Goal: Task Accomplishment & Management: Manage account settings

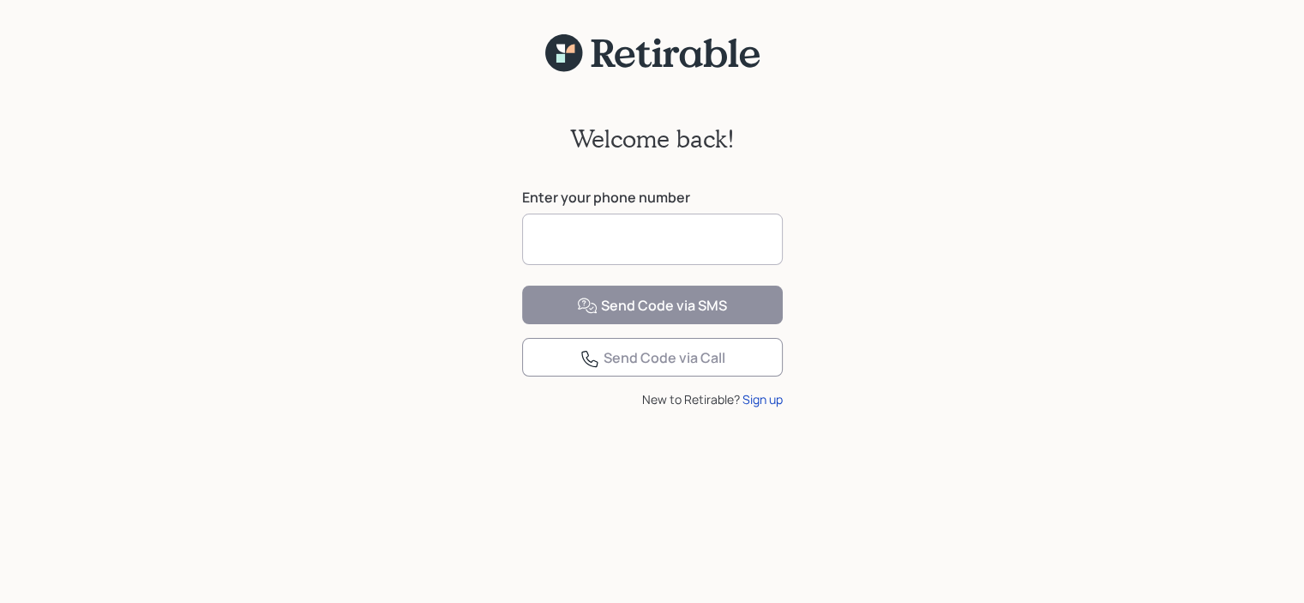
click at [634, 237] on input at bounding box center [652, 238] width 261 height 51
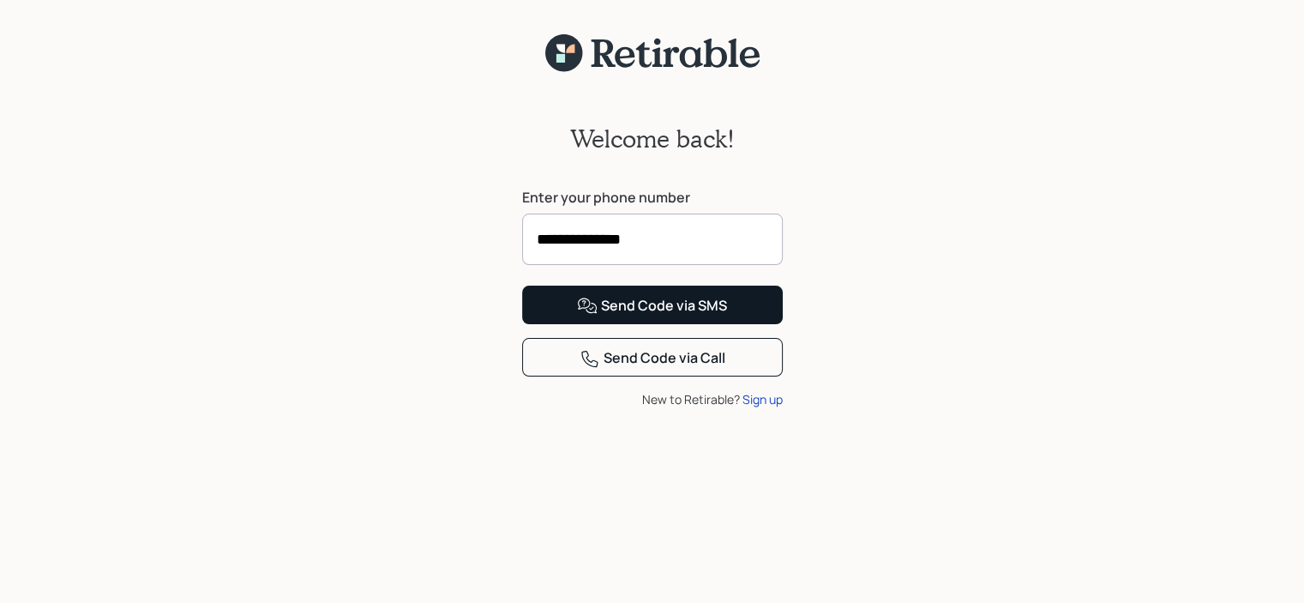
type input "**********"
click at [693, 316] on div "Send Code via SMS" at bounding box center [652, 306] width 150 height 21
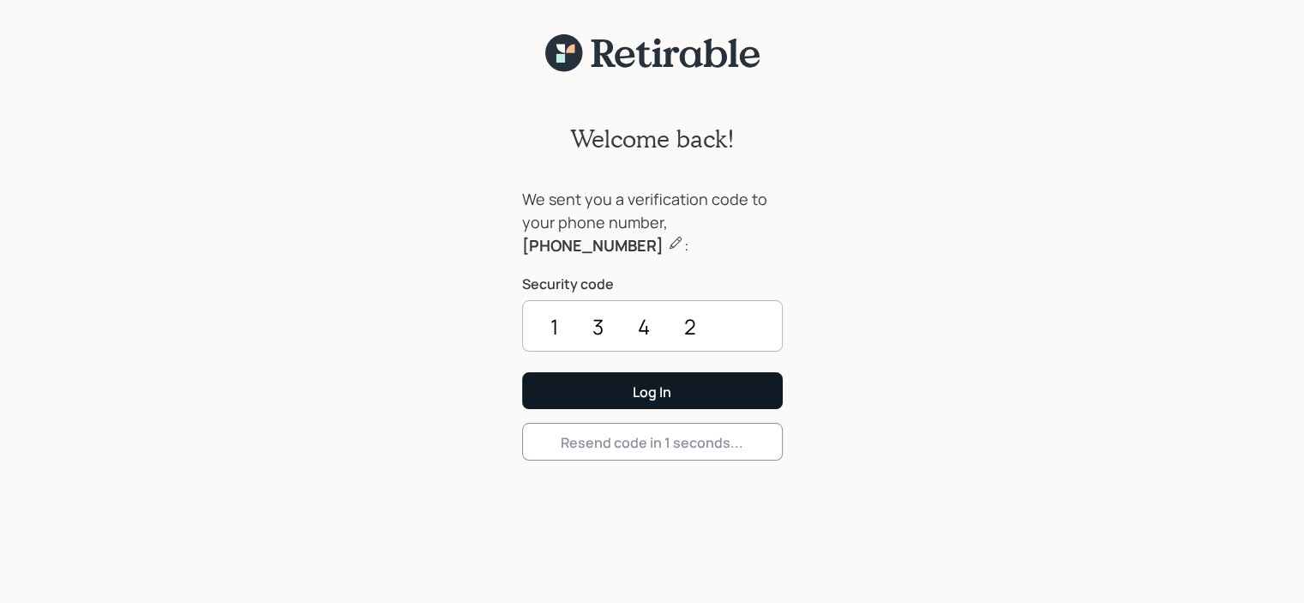
type input "1342"
click at [668, 401] on button "Log In" at bounding box center [652, 390] width 261 height 37
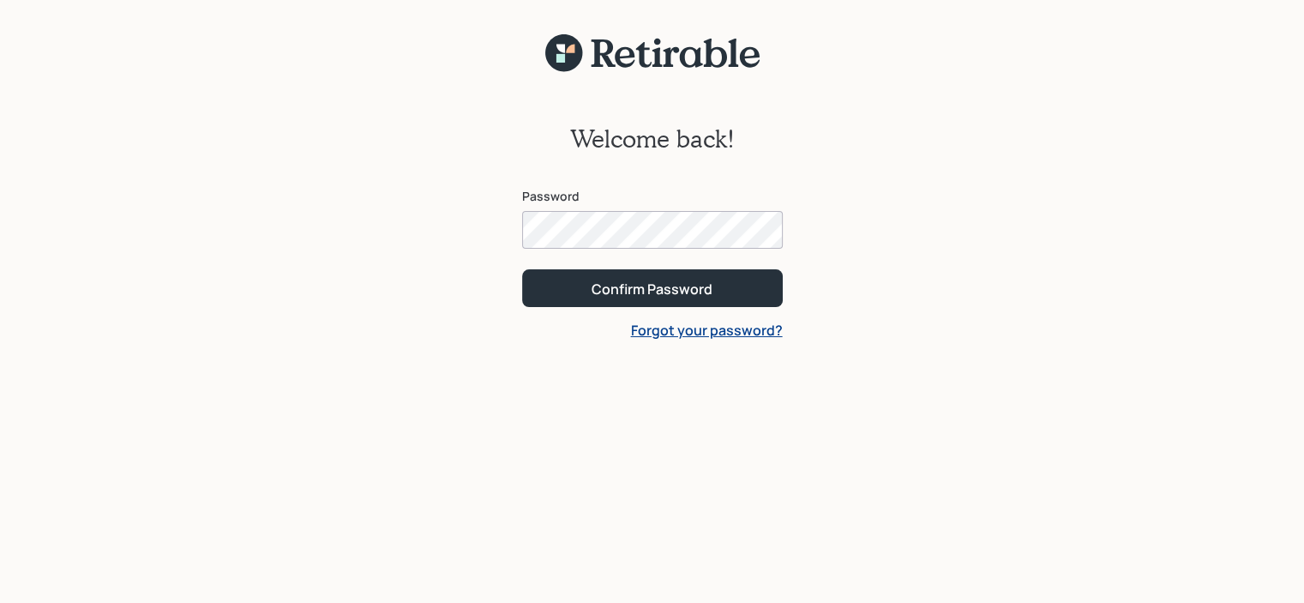
click at [522, 269] on button "Confirm Password" at bounding box center [652, 287] width 261 height 37
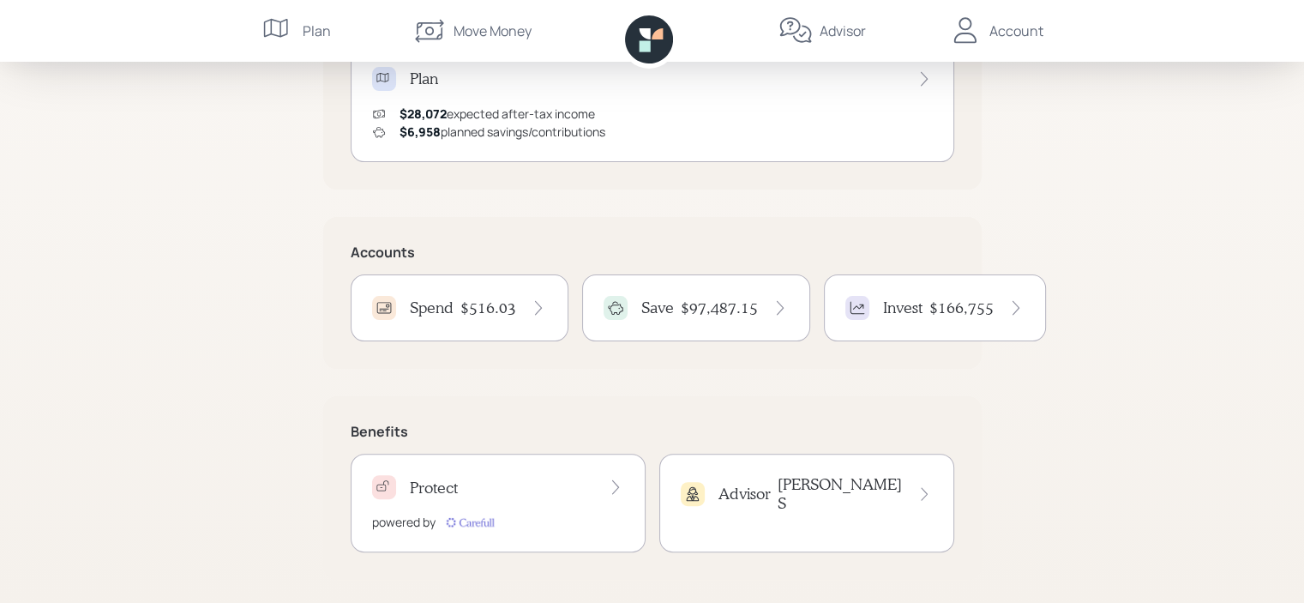
scroll to position [394, 0]
click at [920, 303] on div "Invest $166,755" at bounding box center [934, 304] width 179 height 24
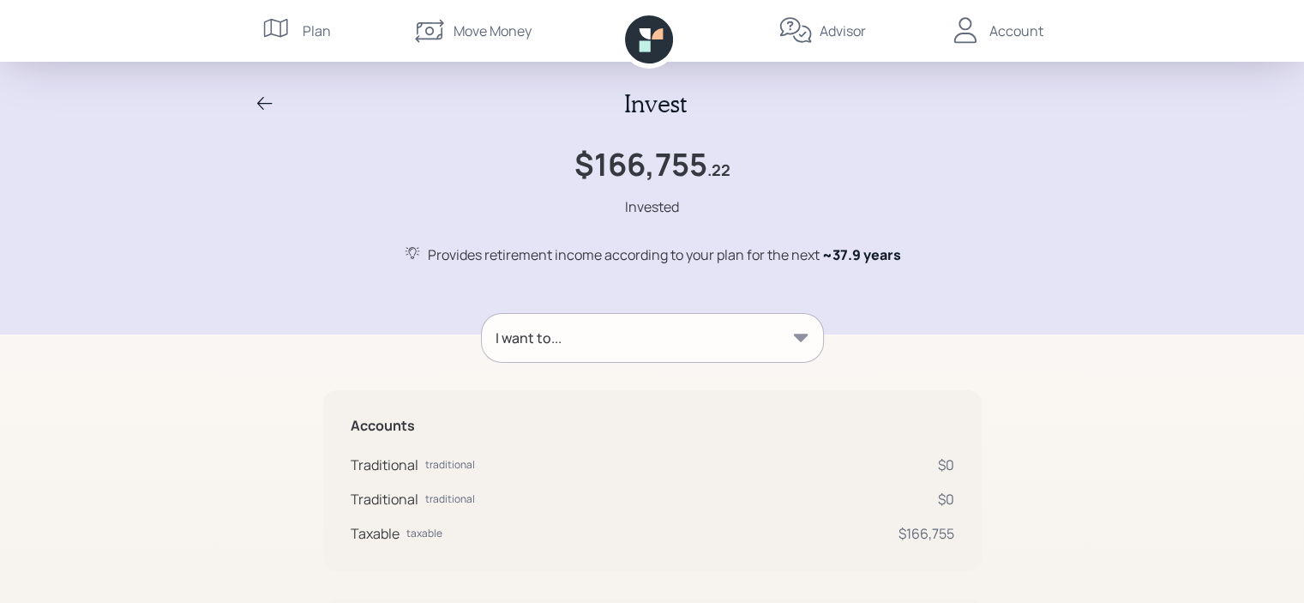
click at [793, 333] on icon at bounding box center [800, 337] width 15 height 8
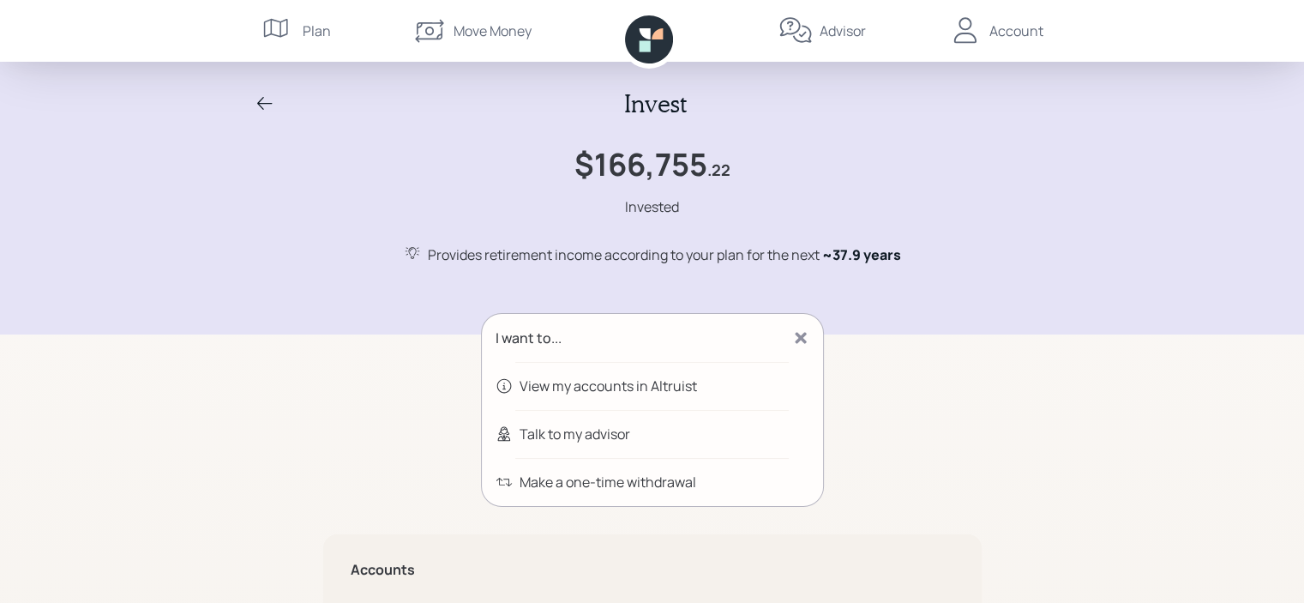
click at [579, 387] on div "View my accounts in Altruist" at bounding box center [607, 385] width 177 height 21
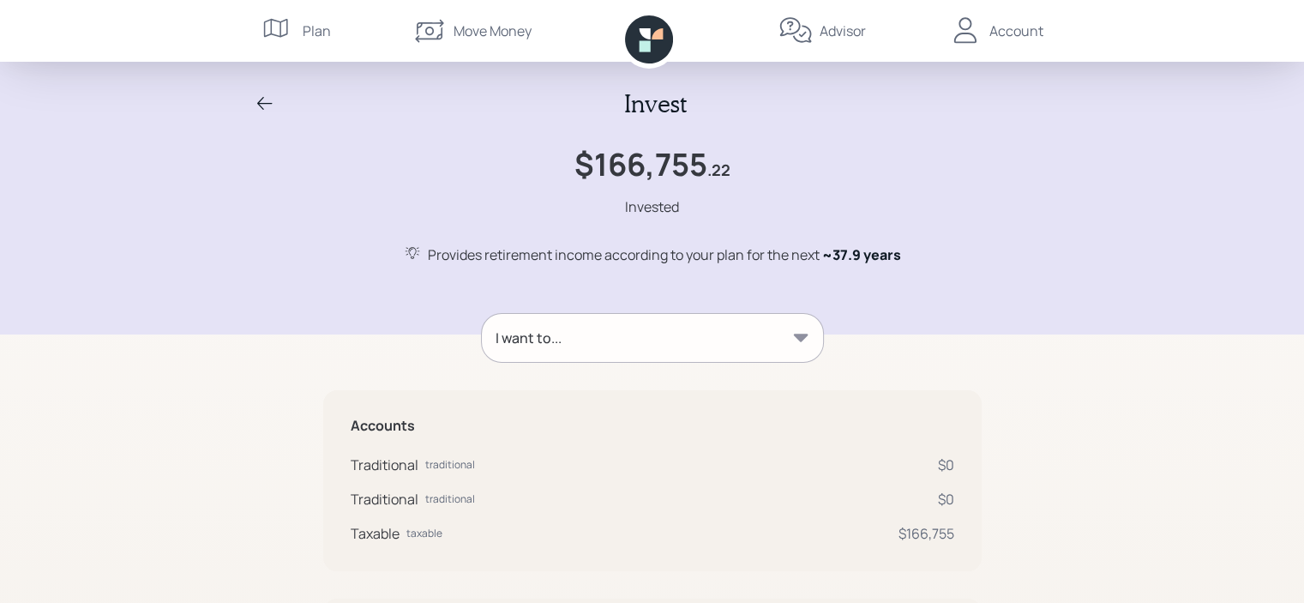
click at [256, 102] on icon at bounding box center [265, 103] width 21 height 21
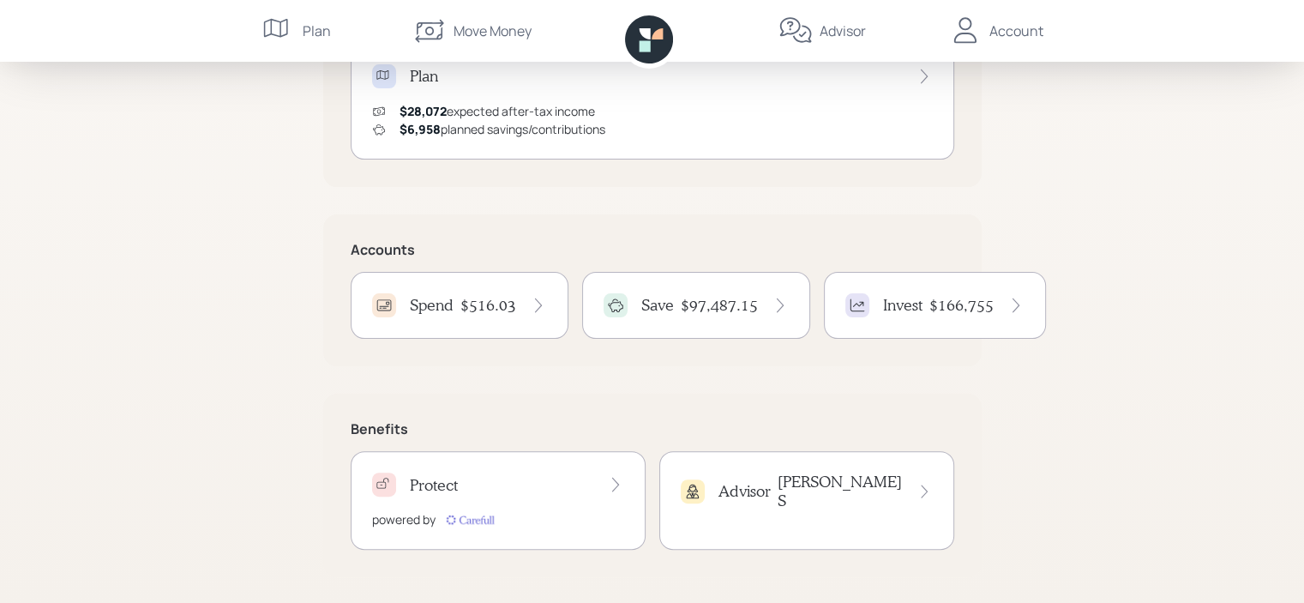
scroll to position [394, 0]
click at [710, 309] on h4 "$97,487.15" at bounding box center [719, 304] width 77 height 19
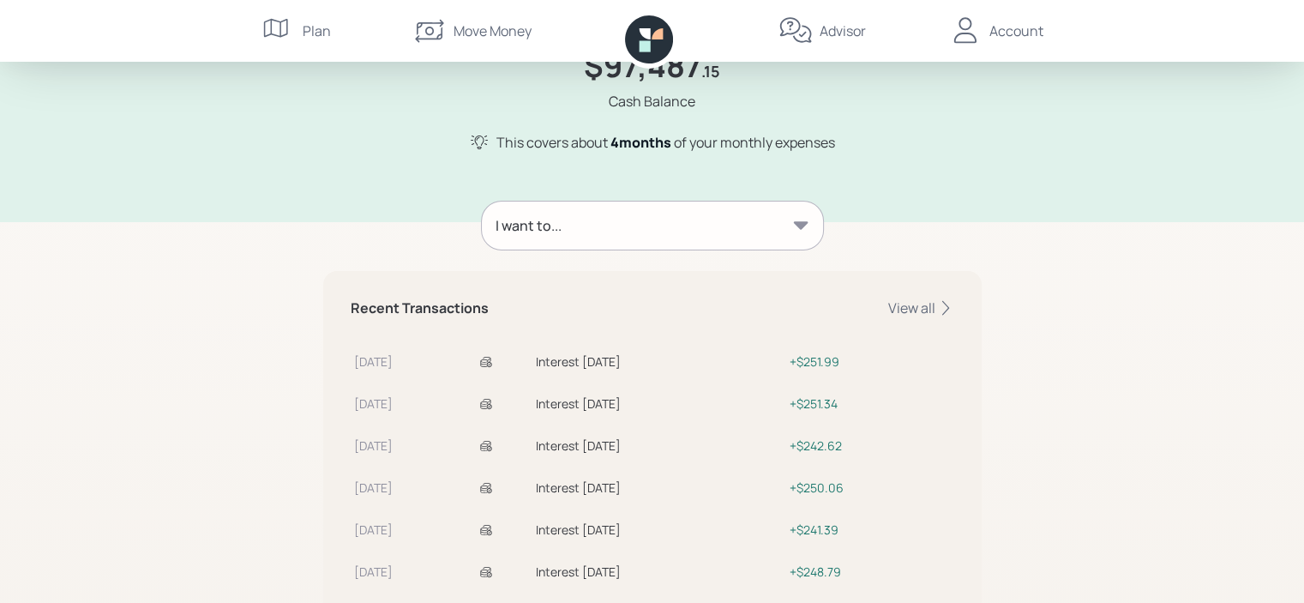
scroll to position [171, 0]
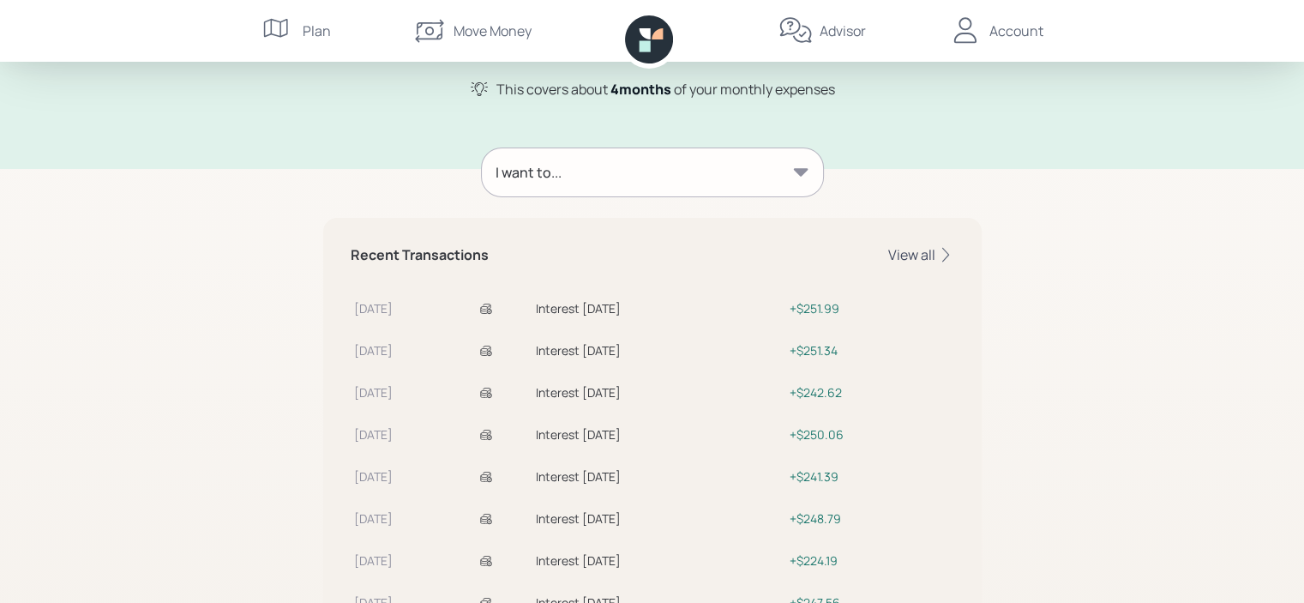
click at [916, 259] on div "View all" at bounding box center [921, 254] width 66 height 19
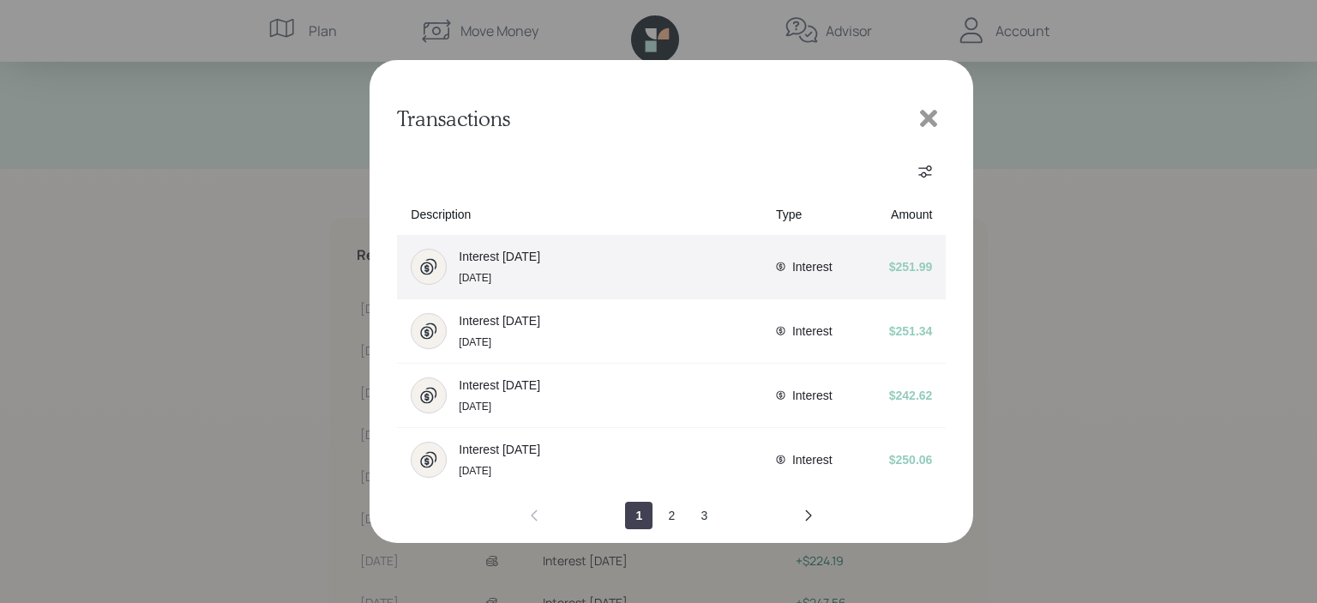
click at [429, 265] on icon "avatar" at bounding box center [428, 266] width 17 height 17
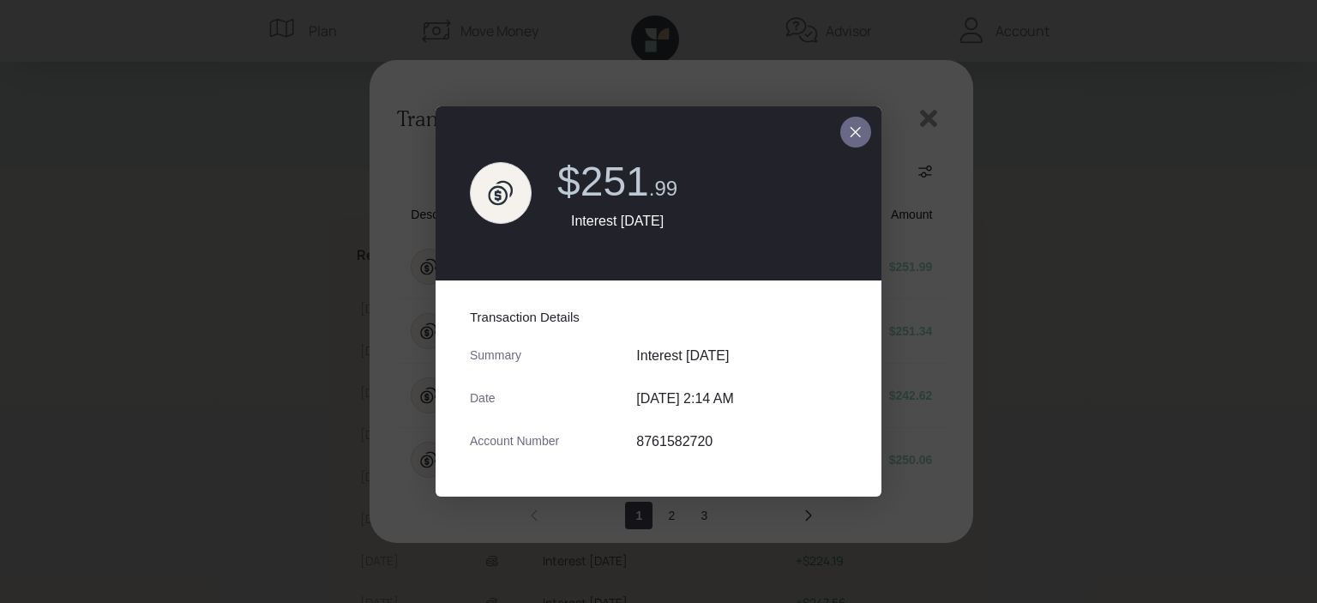
click at [855, 130] on icon "close dialog" at bounding box center [855, 132] width 10 height 10
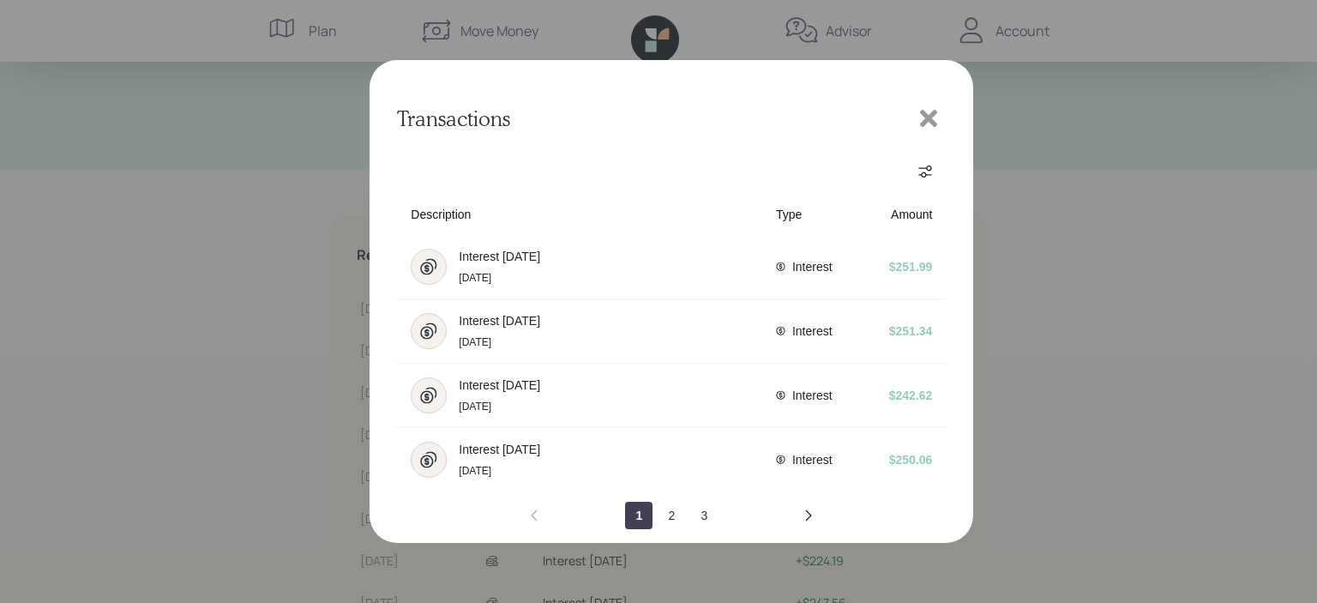
click at [931, 117] on icon at bounding box center [928, 118] width 17 height 17
